Goal: Information Seeking & Learning: Check status

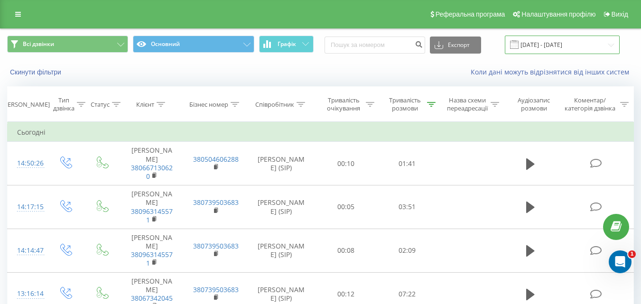
click at [542, 41] on input "[DATE] - [DATE]" at bounding box center [562, 45] width 115 height 18
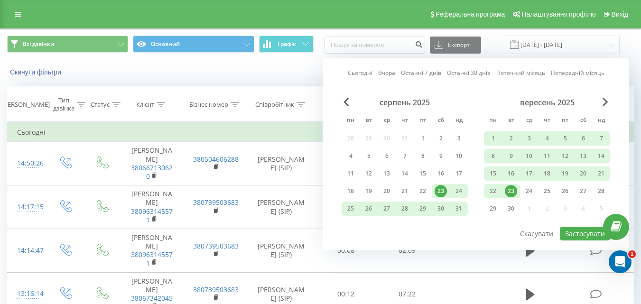
click at [508, 190] on div "23" at bounding box center [511, 191] width 12 height 12
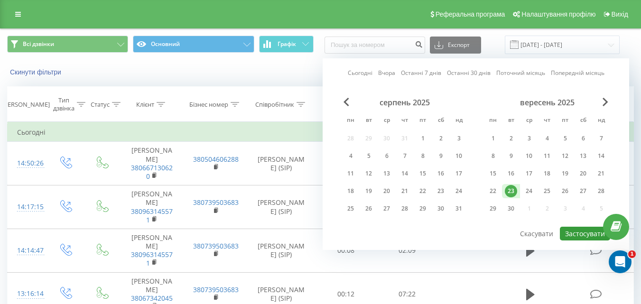
click at [572, 234] on button "Застосувати" at bounding box center [585, 234] width 50 height 14
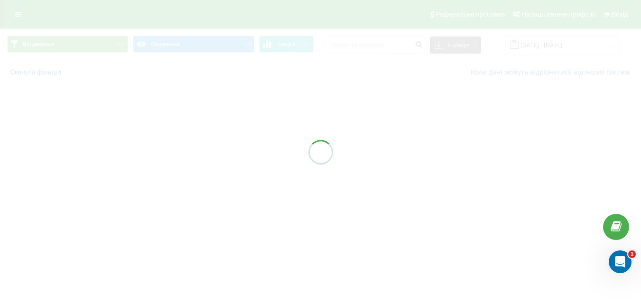
type input "23.09.2025 - 23.09.2025"
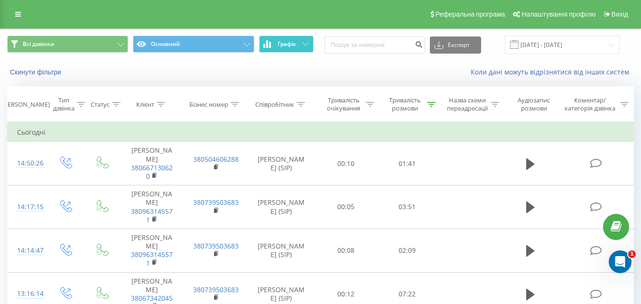
click at [294, 47] on span "Графік" at bounding box center [286, 44] width 18 height 7
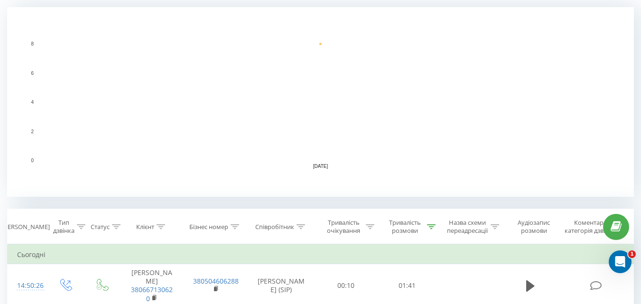
scroll to position [284, 0]
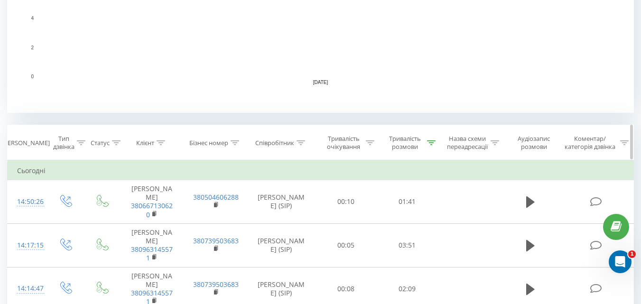
click at [429, 144] on icon at bounding box center [431, 142] width 9 height 5
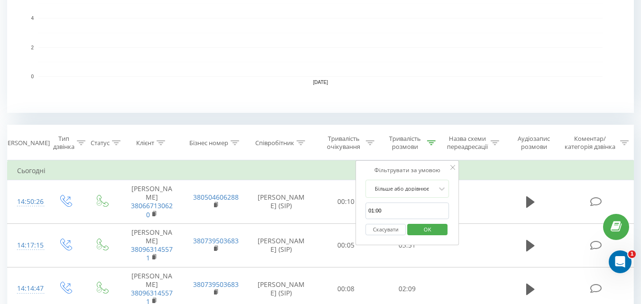
click at [385, 230] on button "Скасувати" at bounding box center [385, 230] width 40 height 12
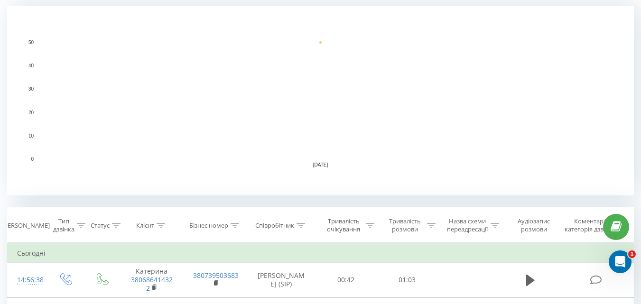
scroll to position [237, 0]
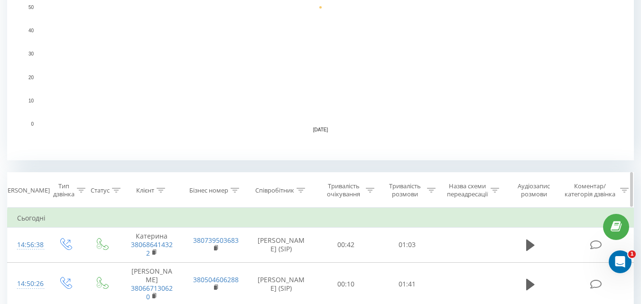
click at [431, 190] on icon at bounding box center [431, 190] width 9 height 5
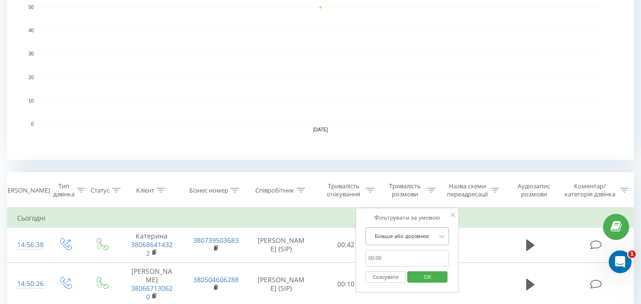
click at [386, 239] on div "Більше або дорівнює" at bounding box center [406, 236] width 83 height 18
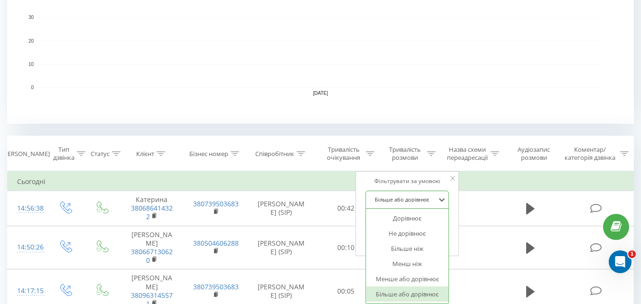
click at [404, 293] on div "Більше або дорівнює" at bounding box center [407, 293] width 83 height 15
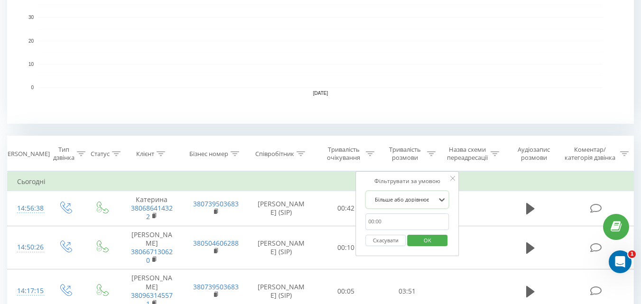
click at [379, 223] on input "01:00" at bounding box center [406, 221] width 83 height 17
type input "01:00"
click at [437, 242] on span "OK" at bounding box center [427, 240] width 27 height 15
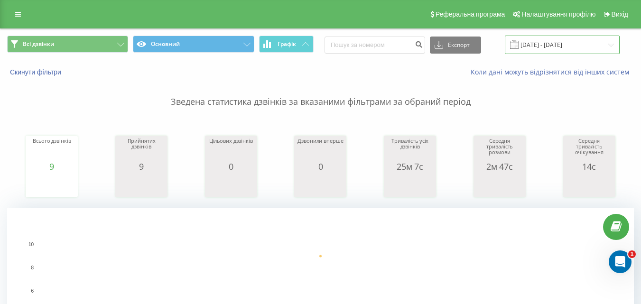
click at [538, 49] on input "[DATE] - [DATE]" at bounding box center [562, 45] width 115 height 18
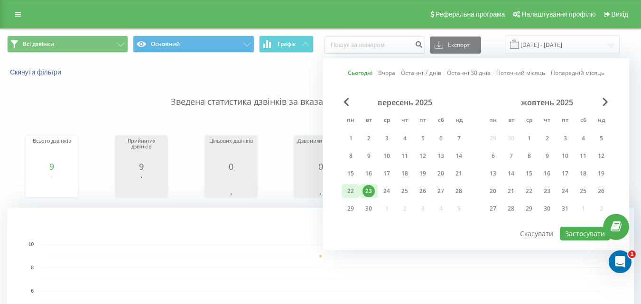
click at [352, 192] on div "22" at bounding box center [350, 191] width 12 height 12
click at [586, 233] on button "Застосувати" at bounding box center [585, 234] width 50 height 14
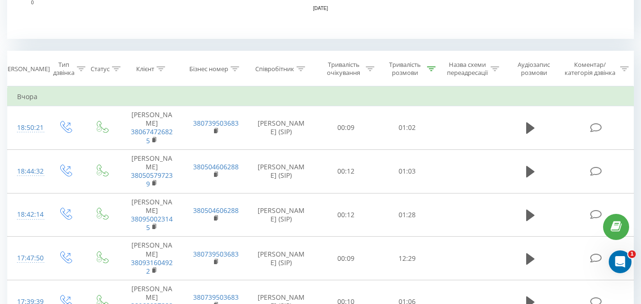
scroll to position [379, 0]
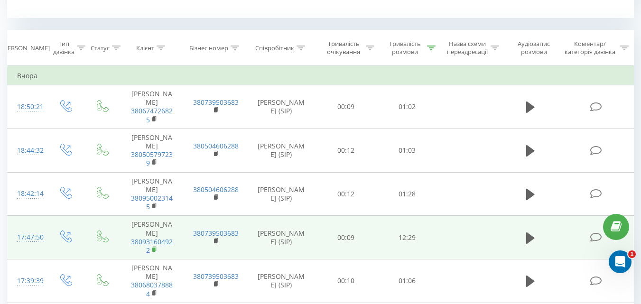
click at [152, 246] on icon at bounding box center [154, 249] width 5 height 7
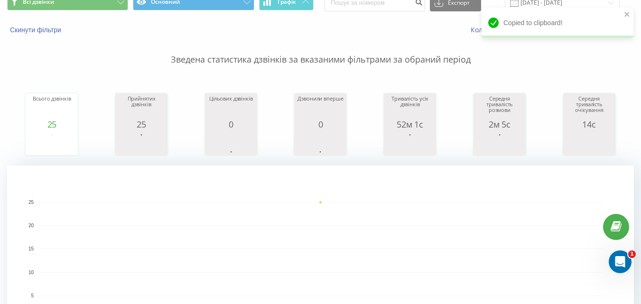
scroll to position [0, 0]
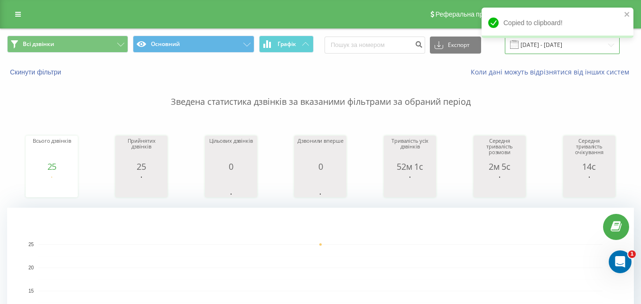
click at [550, 51] on input "[DATE] - [DATE]" at bounding box center [562, 45] width 115 height 18
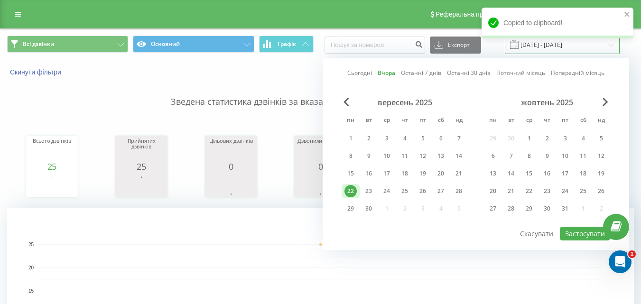
scroll to position [0, 0]
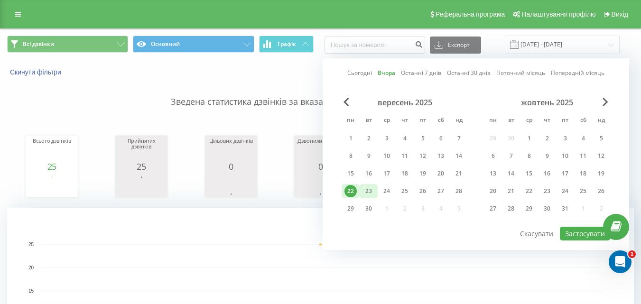
click at [374, 192] on div "23" at bounding box center [368, 191] width 12 height 12
click at [583, 232] on button "Застосувати" at bounding box center [585, 234] width 50 height 14
type input "[DATE] - [DATE]"
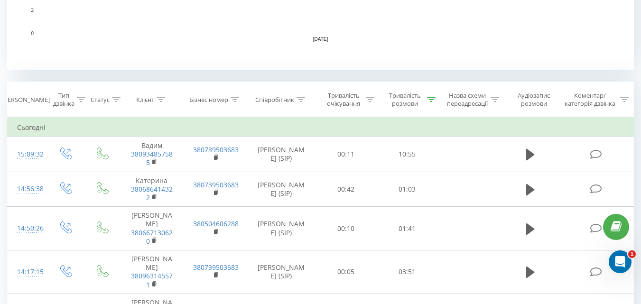
scroll to position [332, 0]
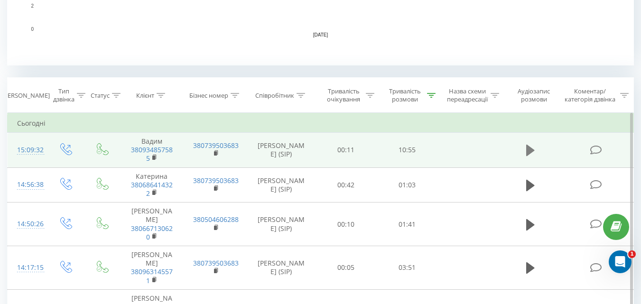
click at [531, 151] on icon at bounding box center [530, 150] width 9 height 11
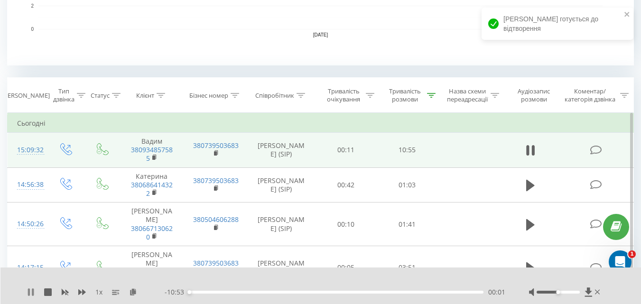
click at [28, 291] on icon at bounding box center [29, 292] width 2 height 8
click at [129, 294] on icon at bounding box center [133, 291] width 8 height 7
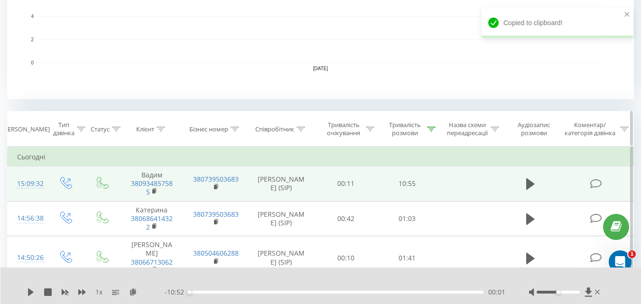
scroll to position [284, 0]
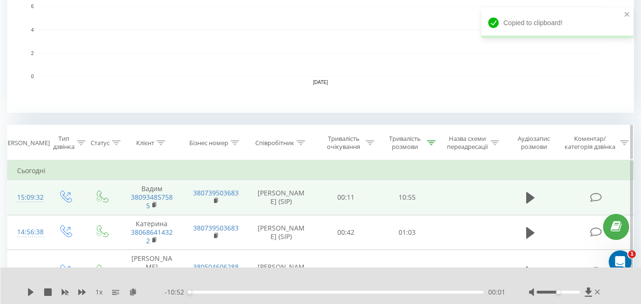
click at [438, 137] on tr "Дата дзвінка Тип дзвінка Статус Клієнт Бізнес номер Співробітник Тривалість очі…" at bounding box center [321, 142] width 626 height 35
click at [432, 142] on icon at bounding box center [431, 142] width 9 height 5
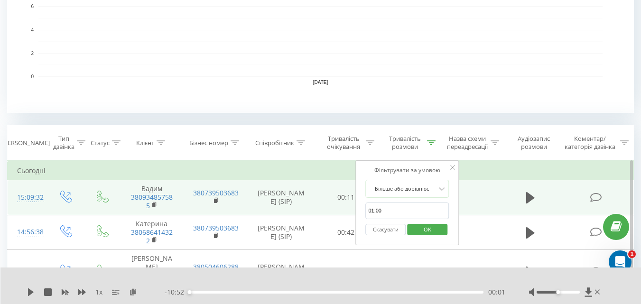
click at [388, 227] on button "Скасувати" at bounding box center [385, 230] width 40 height 12
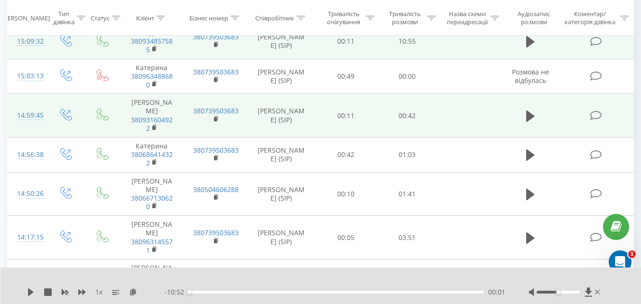
scroll to position [427, 0]
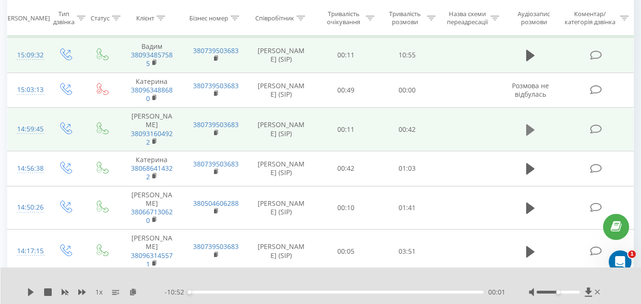
click at [527, 124] on icon at bounding box center [530, 129] width 9 height 11
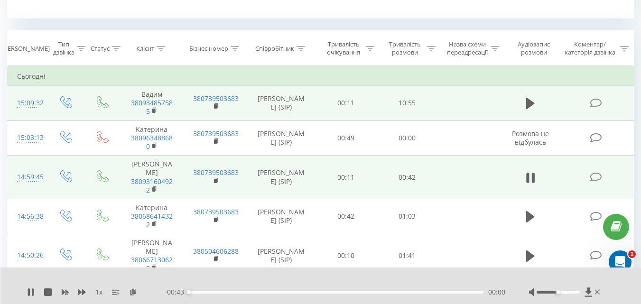
scroll to position [379, 0]
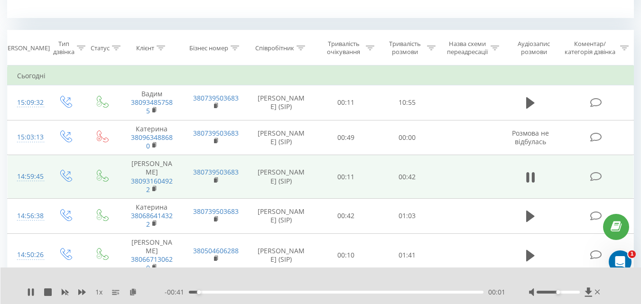
click at [389, 292] on div "00:01" at bounding box center [336, 292] width 294 height 3
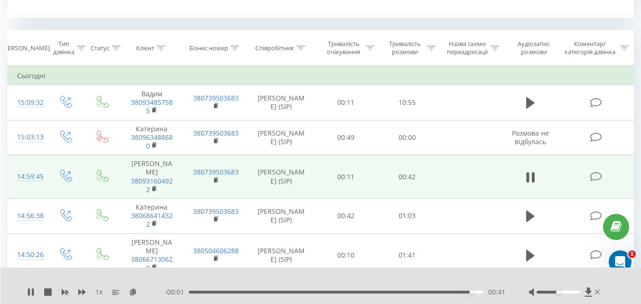
click at [282, 290] on div "- 00:01 00:41 00:41" at bounding box center [335, 291] width 340 height 9
click at [270, 294] on div "- 00:01 00:42 00:42" at bounding box center [335, 291] width 340 height 9
click at [266, 293] on div "00:42" at bounding box center [336, 292] width 294 height 3
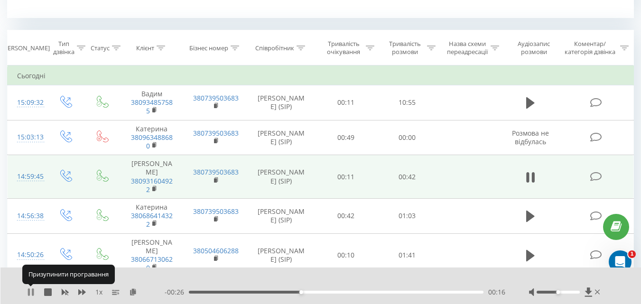
click at [32, 289] on icon at bounding box center [31, 292] width 8 height 8
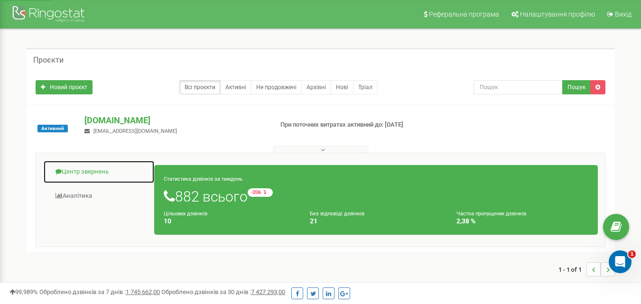
click at [93, 170] on link "Центр звернень" at bounding box center [98, 171] width 111 height 23
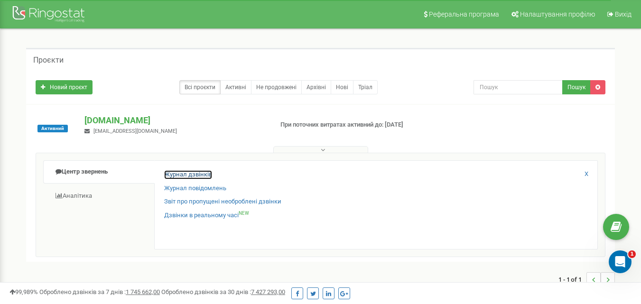
click at [180, 172] on link "Журнал дзвінків" at bounding box center [188, 174] width 48 height 9
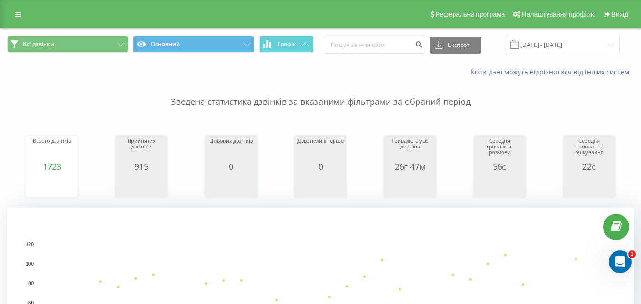
click at [339, 102] on p "Зведена статистика дзвінків за вказаними фільтрами за обраний період" at bounding box center [320, 92] width 626 height 31
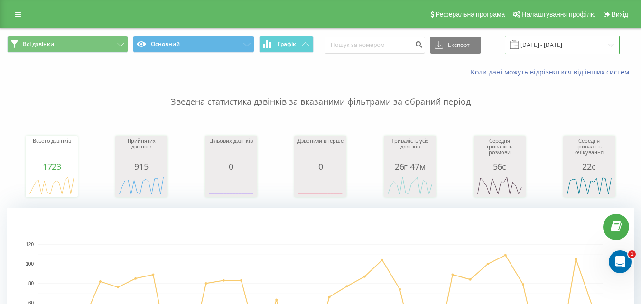
click at [553, 47] on input "23.08.2025 - 23.09.2025" at bounding box center [562, 45] width 115 height 18
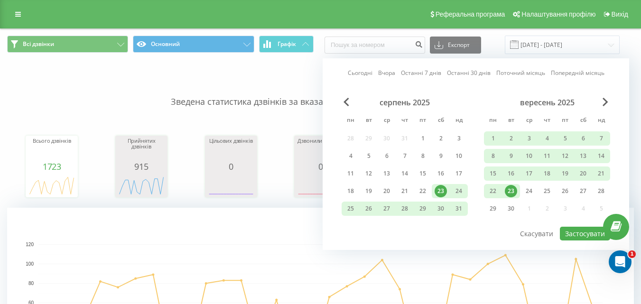
click at [514, 184] on div "23" at bounding box center [511, 191] width 18 height 14
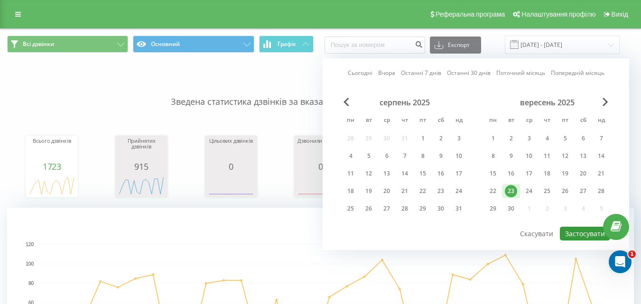
click at [586, 230] on button "Застосувати" at bounding box center [585, 234] width 50 height 14
type input "[DATE] - [DATE]"
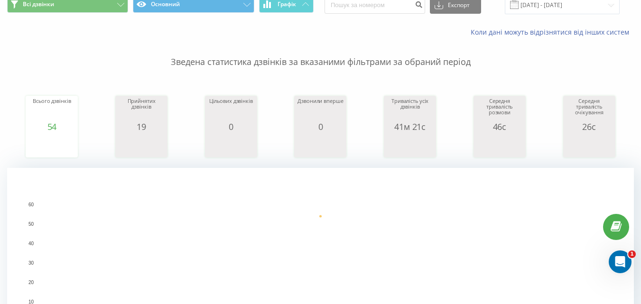
scroll to position [47, 0]
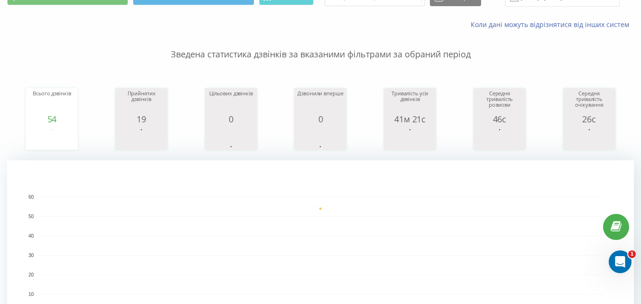
click at [615, 70] on div "Всього дзвінків 54 date totalCalls 23.09.25 54 23.09.25 Прийнятих дзвінків 19 d…" at bounding box center [320, 110] width 626 height 82
click at [349, 58] on p "Зведена статистика дзвінків за вказаними фільтрами за обраний період" at bounding box center [320, 44] width 626 height 31
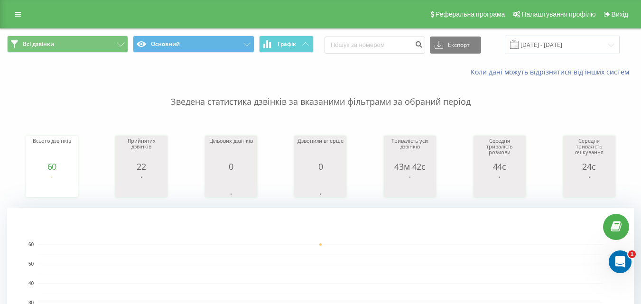
scroll to position [190, 0]
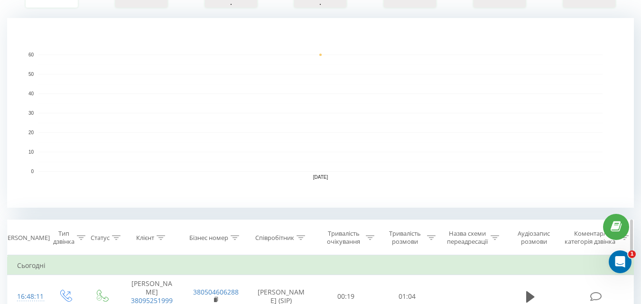
click at [429, 238] on icon at bounding box center [431, 237] width 9 height 5
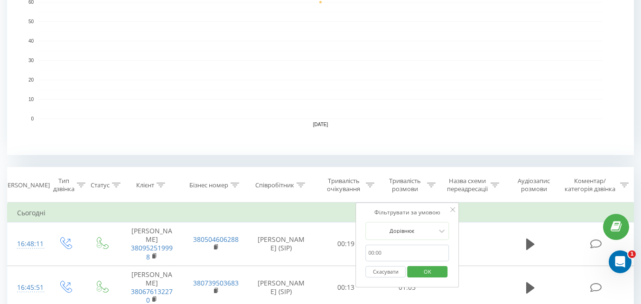
scroll to position [284, 0]
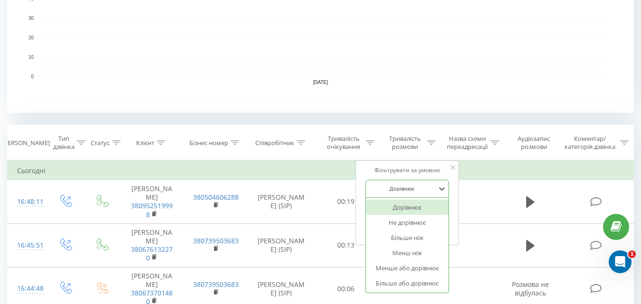
click at [401, 193] on div at bounding box center [401, 188] width 67 height 9
click at [403, 278] on div "Більше або дорівнює" at bounding box center [407, 282] width 83 height 15
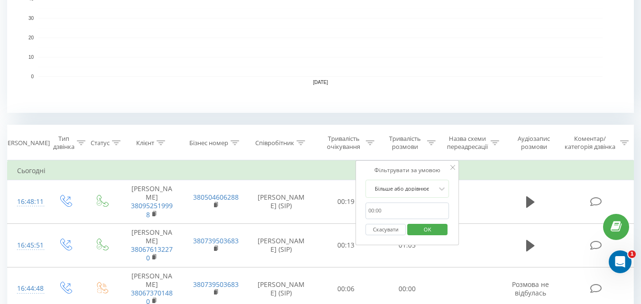
click at [387, 211] on input "text" at bounding box center [406, 210] width 83 height 17
type input "01:00"
click at [427, 229] on span "OK" at bounding box center [427, 229] width 27 height 15
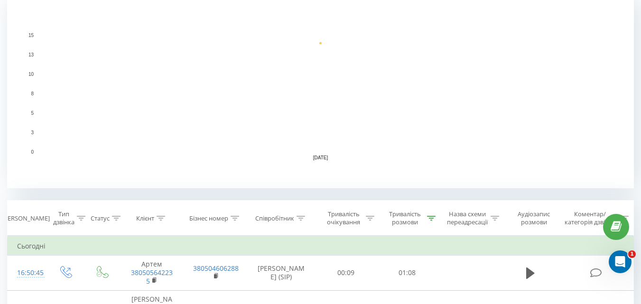
scroll to position [284, 0]
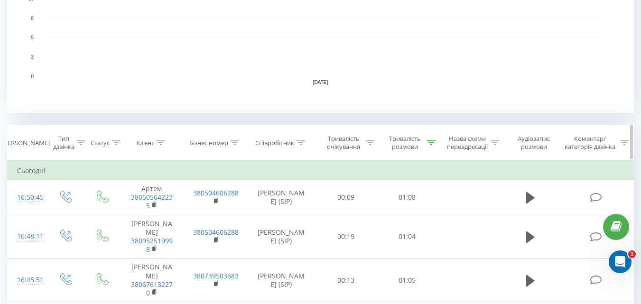
click at [430, 142] on icon at bounding box center [431, 142] width 9 height 5
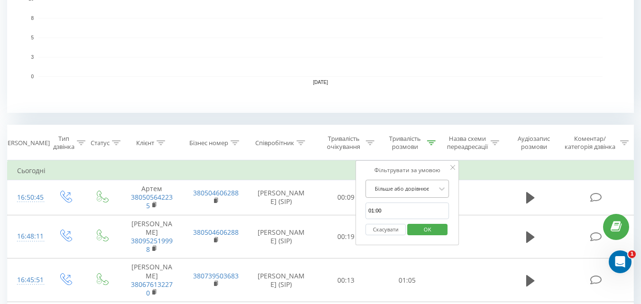
click at [399, 184] on div at bounding box center [401, 188] width 67 height 9
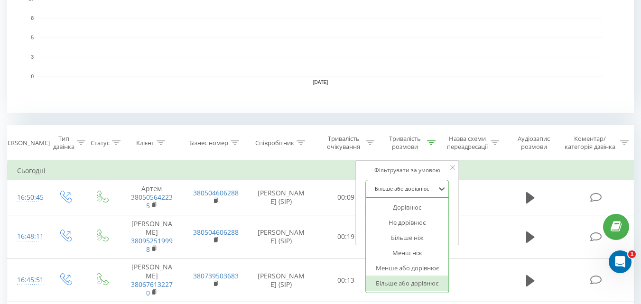
click at [400, 281] on div "Більше або дорівнює" at bounding box center [407, 282] width 83 height 15
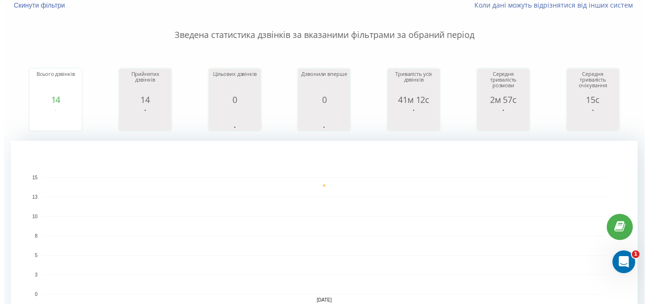
scroll to position [0, 0]
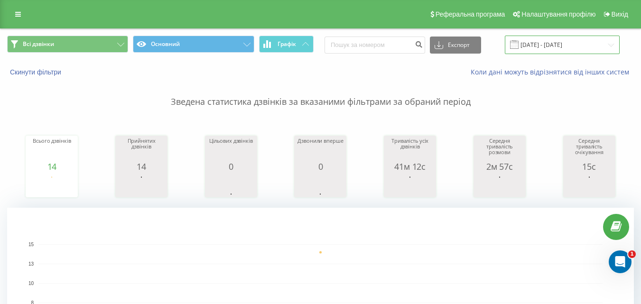
click at [533, 46] on input "[DATE] - [DATE]" at bounding box center [562, 45] width 115 height 18
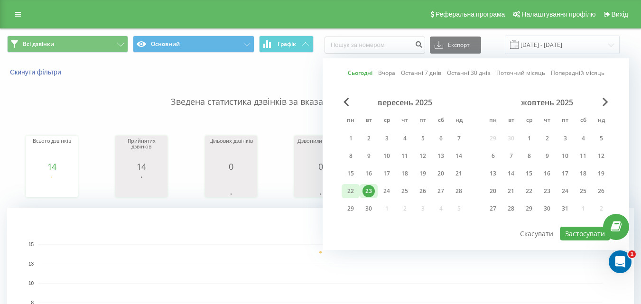
click at [350, 197] on div "22" at bounding box center [350, 191] width 12 height 12
click at [575, 234] on button "Застосувати" at bounding box center [585, 234] width 50 height 14
type input "[DATE] - [DATE]"
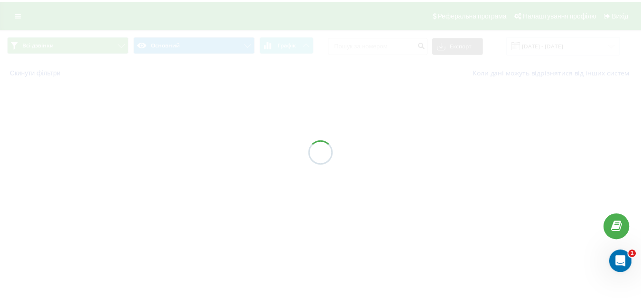
scroll to position [344, 0]
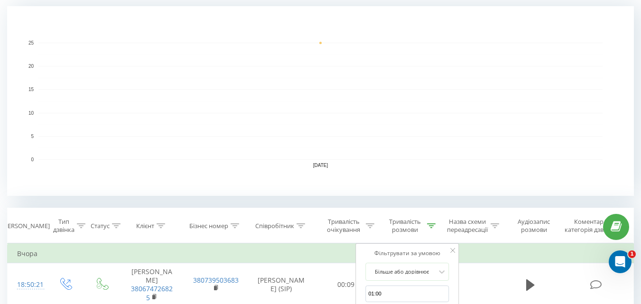
click at [237, 116] on rect "A chart." at bounding box center [320, 101] width 564 height 117
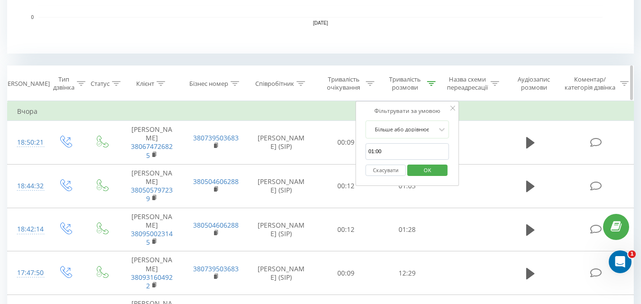
click at [432, 80] on div at bounding box center [431, 84] width 9 height 8
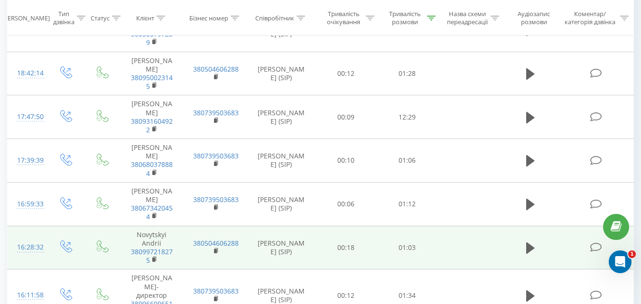
scroll to position [486, 0]
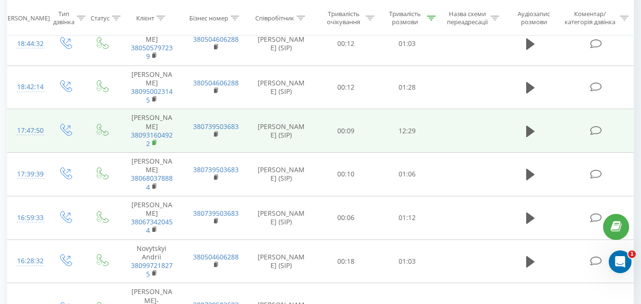
click at [155, 140] on icon at bounding box center [154, 142] width 3 height 4
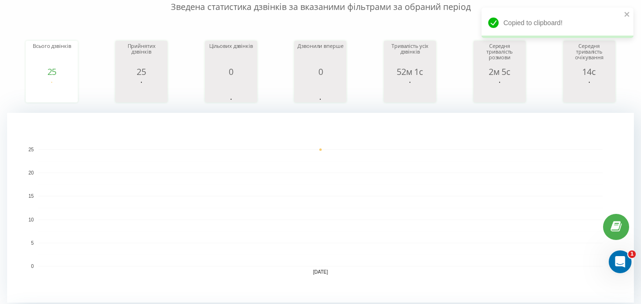
scroll to position [0, 0]
